Goal: Answer question/provide support

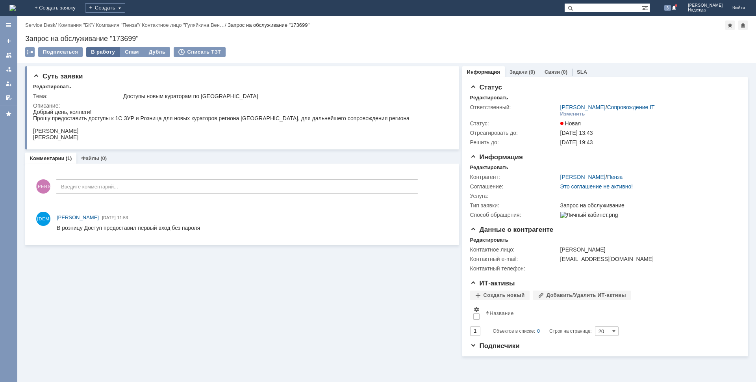
click at [102, 56] on div "В работу" at bounding box center [102, 51] width 33 height 9
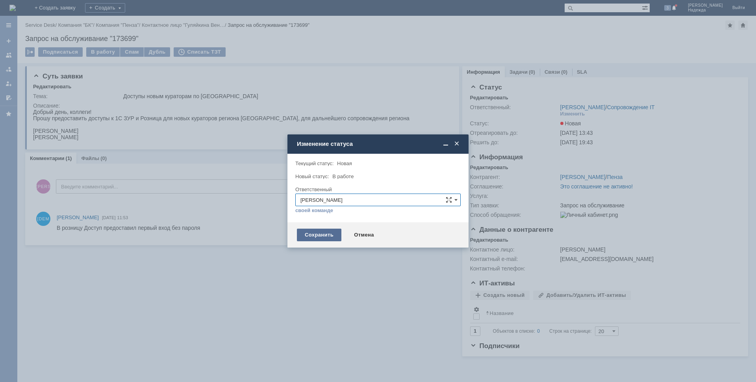
click at [317, 233] on div "Сохранить" at bounding box center [319, 234] width 44 height 13
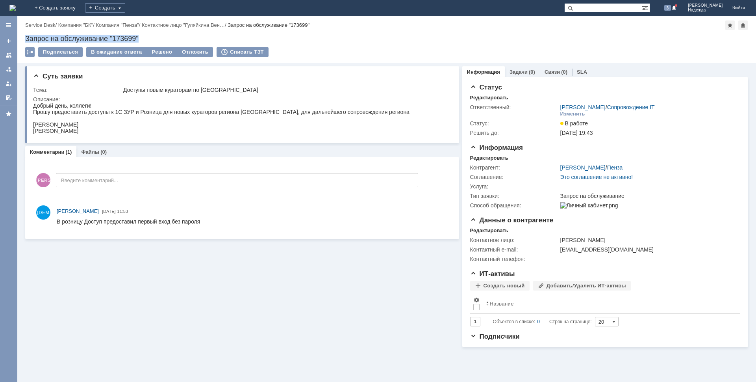
drag, startPoint x: 144, startPoint y: 35, endPoint x: 35, endPoint y: 35, distance: 108.7
click at [21, 35] on div "Назад | Service Desk / Компания "БК" / Компания "Пенза" / Контактное лицо "Гуля…" at bounding box center [386, 39] width 739 height 47
copy div "Запрос на обслуживание "173699""
click at [109, 135] on div at bounding box center [240, 118] width 415 height 33
drag, startPoint x: 96, startPoint y: 130, endPoint x: 32, endPoint y: 106, distance: 67.9
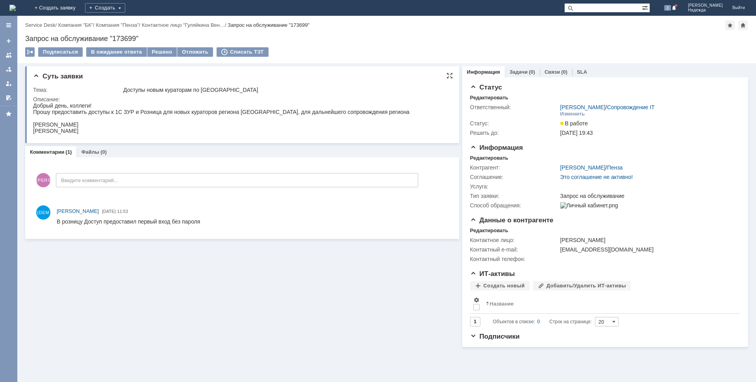
click at [33, 106] on html "Добрый день, коллеги! Прошу предоставить доступы к 1С ЗУР и Розница для новых к…" at bounding box center [240, 117] width 415 height 31
copy div "Добрый день, коллеги! Прошу предоставить доступы к 1С ЗУР и Розница для новых к…"
click at [10, 70] on div at bounding box center [9, 69] width 6 height 6
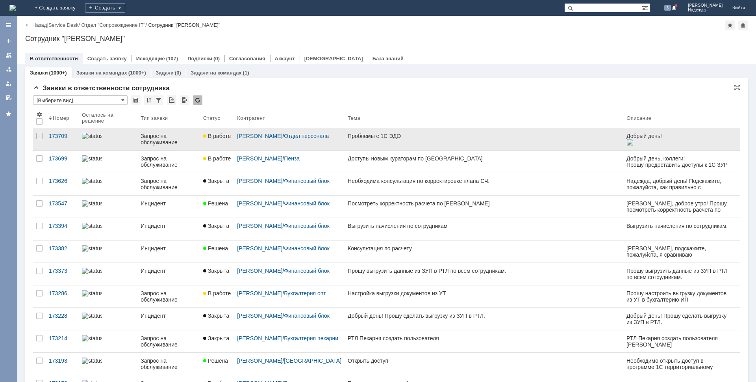
click at [413, 139] on link "Проблемы с 1С ЭДО" at bounding box center [484, 139] width 279 height 22
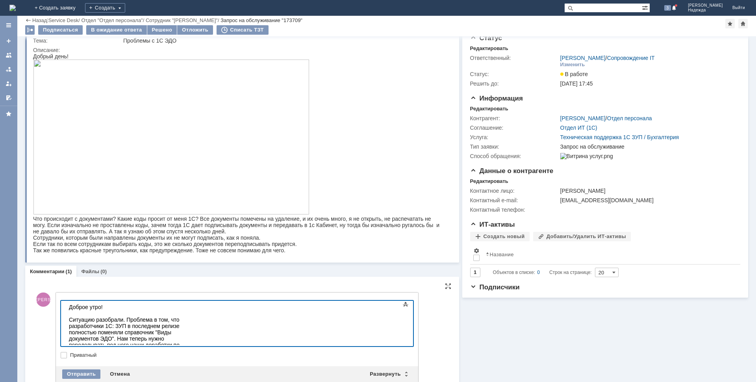
click at [181, 341] on div "Ситуацию разобрали. Проблема в том, что разработчики 1С: ЗУП в последнем релизе…" at bounding box center [125, 354] width 112 height 76
click at [181, 340] on div "Ситуацию разобрали. Проблема в том, что разработчики 1С: ЗУП в последнем релизе…" at bounding box center [125, 354] width 112 height 76
click at [184, 342] on body "Доброе утро! Ситуацию разобрали. Проблема в том, что разработчики 1С: ЗУП в пос…" at bounding box center [125, 347] width 118 height 94
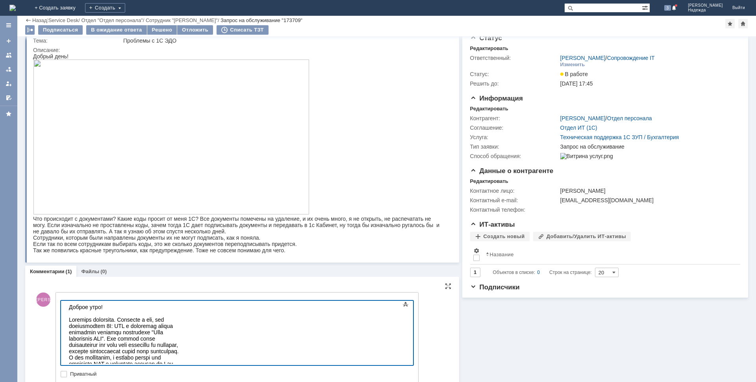
scroll to position [113, 0]
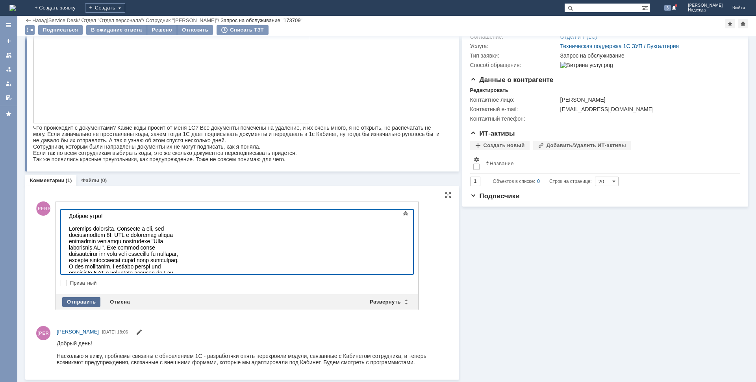
click at [92, 301] on div "Отправить" at bounding box center [81, 301] width 38 height 9
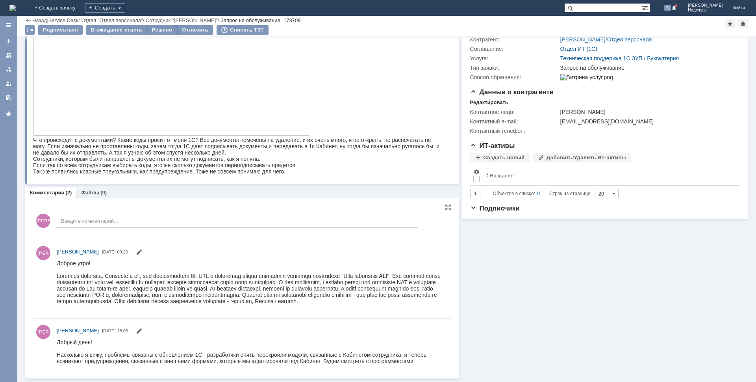
scroll to position [101, 0]
